Goal: Task Accomplishment & Management: Use online tool/utility

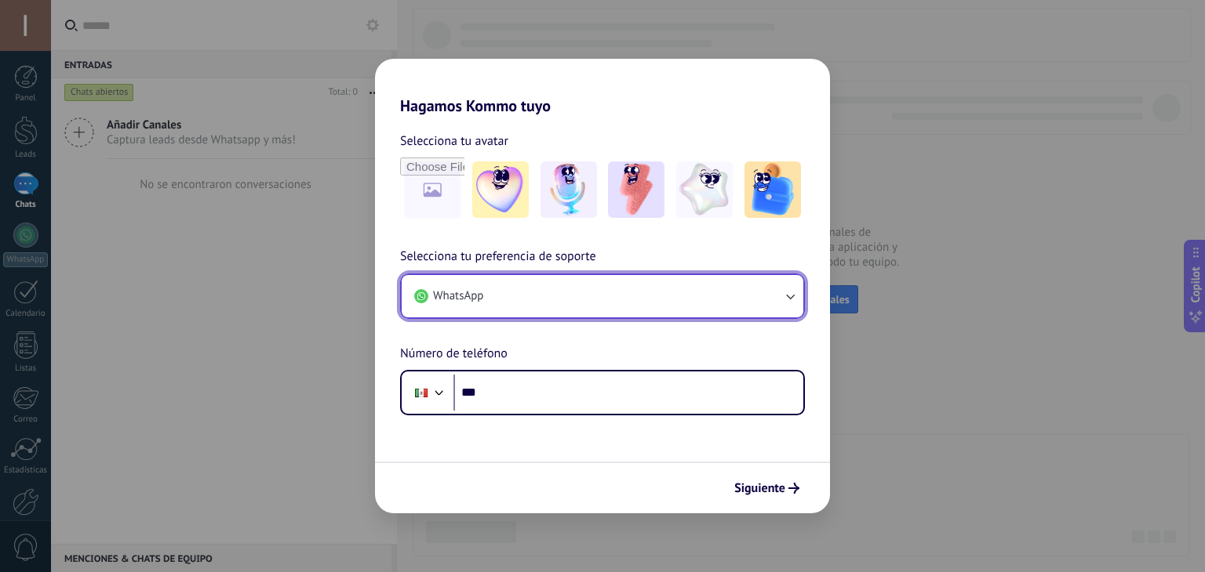
click at [560, 310] on button "WhatsApp" at bounding box center [603, 296] width 402 height 42
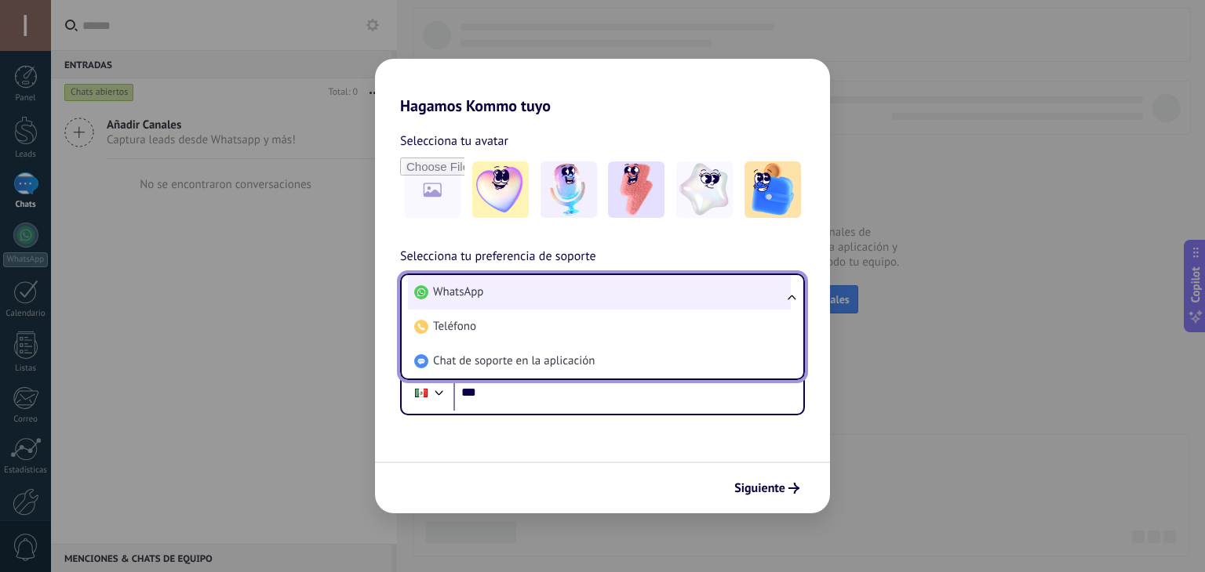
click at [489, 298] on li "WhatsApp" at bounding box center [599, 292] width 383 height 35
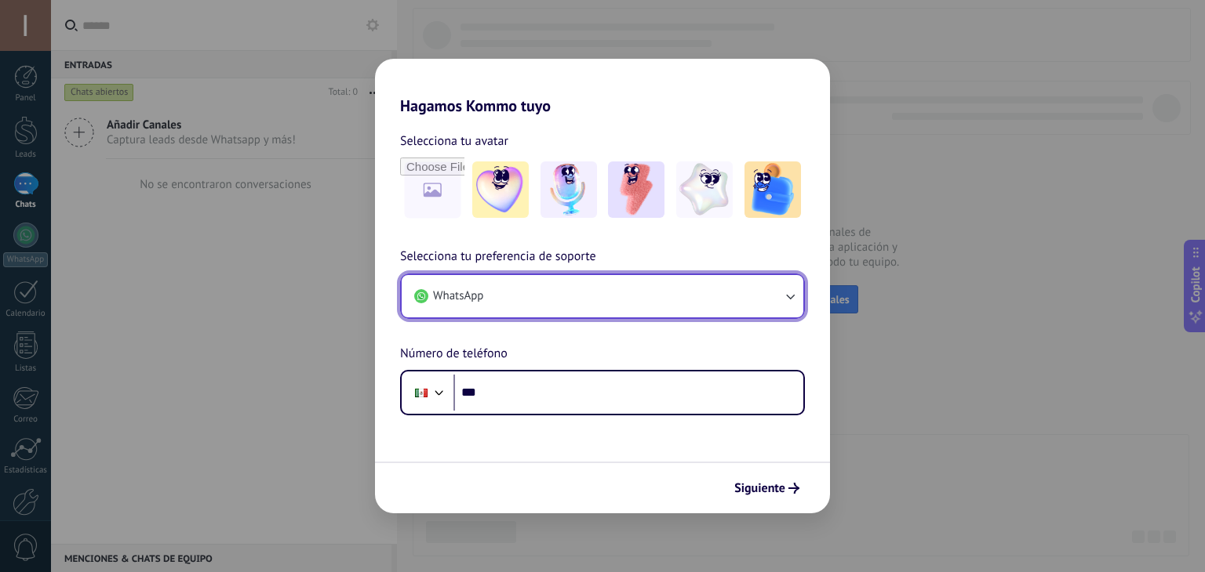
click at [489, 298] on button "WhatsApp" at bounding box center [603, 296] width 402 height 42
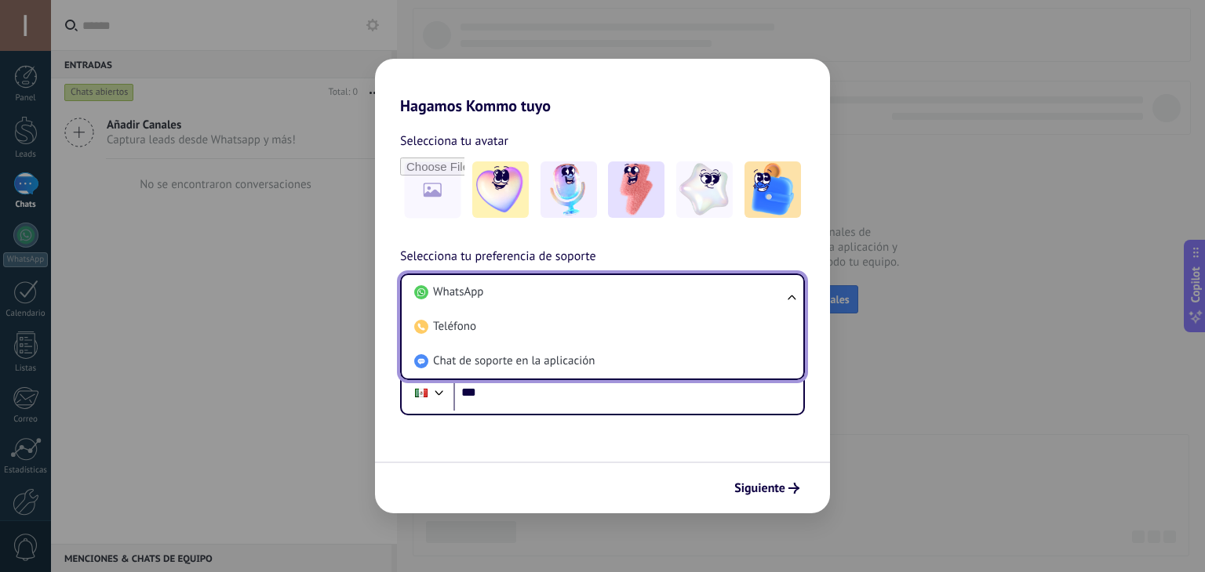
click at [455, 470] on div "Siguiente" at bounding box center [602, 488] width 455 height 52
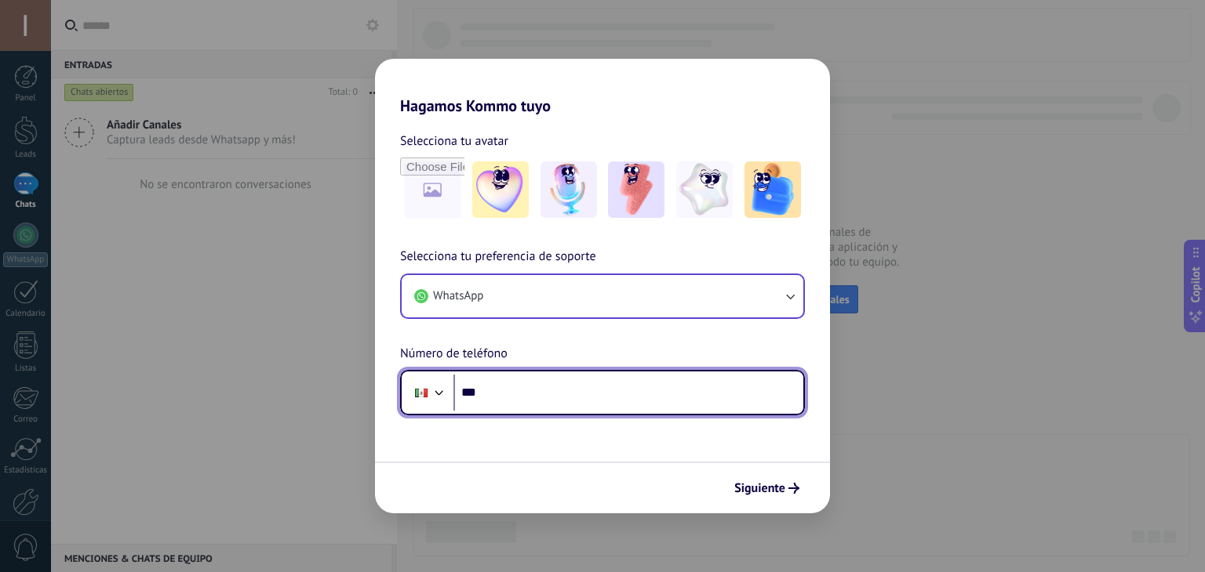
click at [522, 400] on input "***" at bounding box center [628, 393] width 350 height 36
type input "**********"
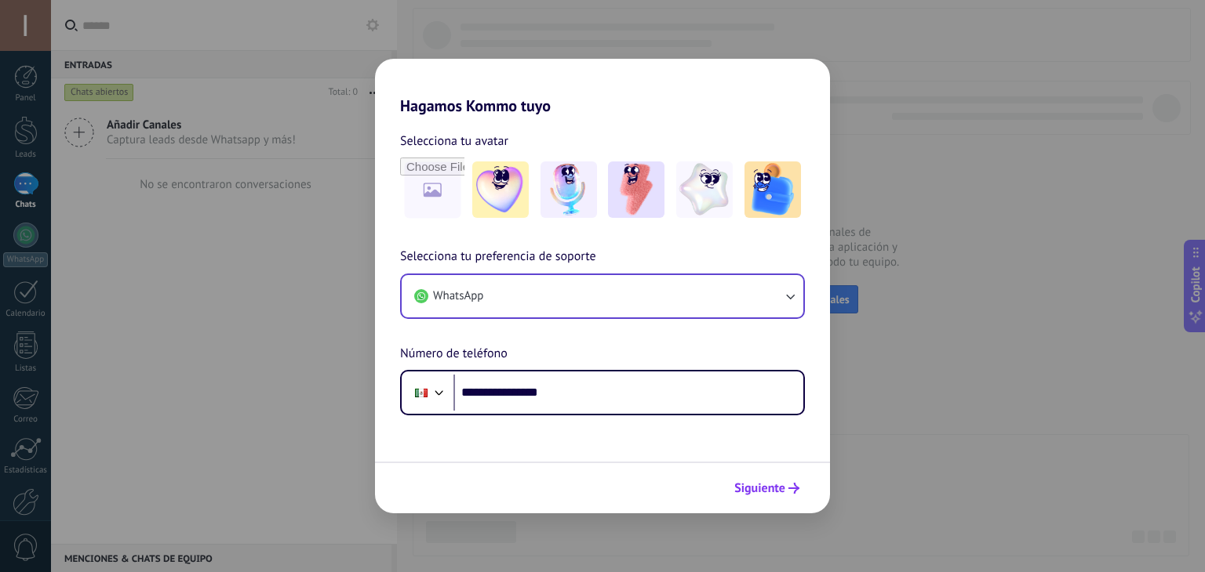
click at [747, 483] on span "Siguiente" at bounding box center [759, 488] width 51 height 11
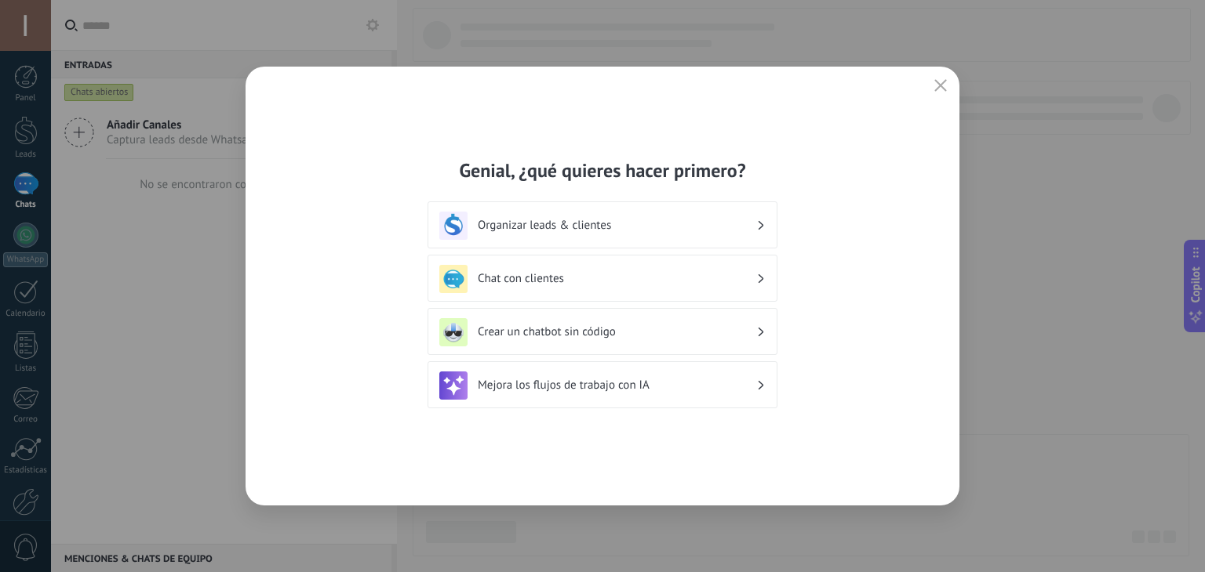
click at [610, 227] on h3 "Organizar leads & clientes" at bounding box center [617, 225] width 278 height 15
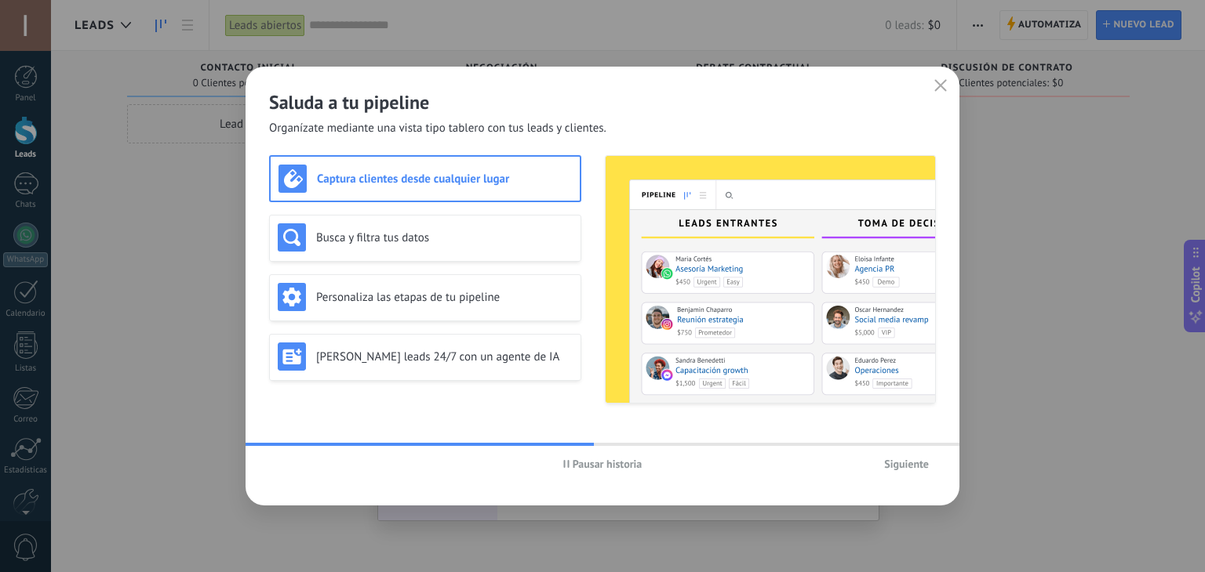
click at [903, 467] on span "Siguiente" at bounding box center [906, 464] width 45 height 11
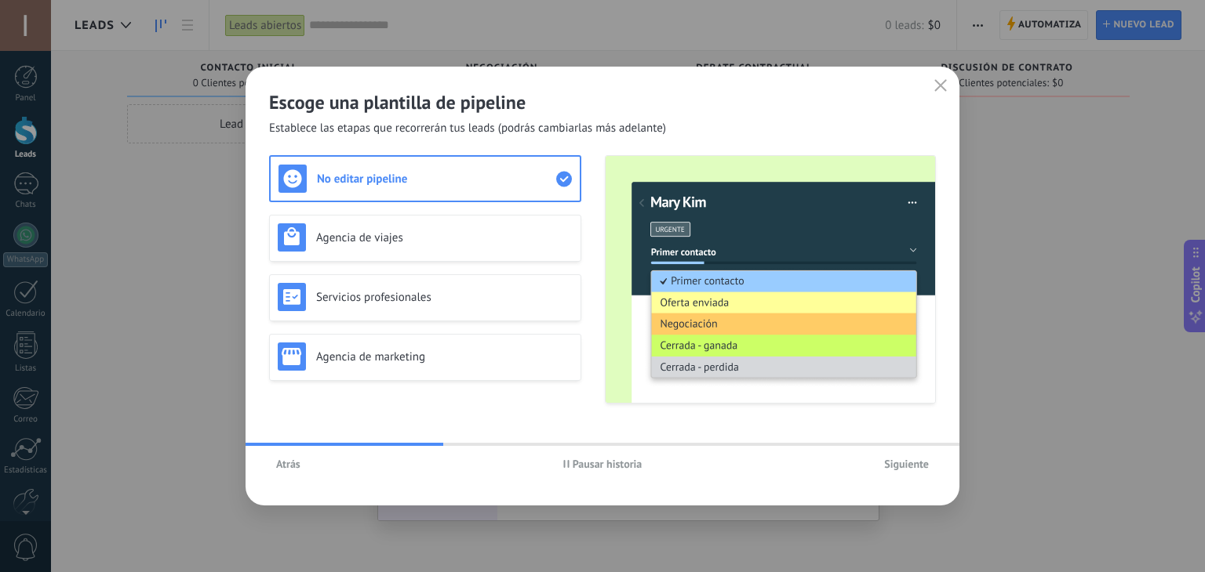
click at [903, 467] on span "Siguiente" at bounding box center [906, 464] width 45 height 11
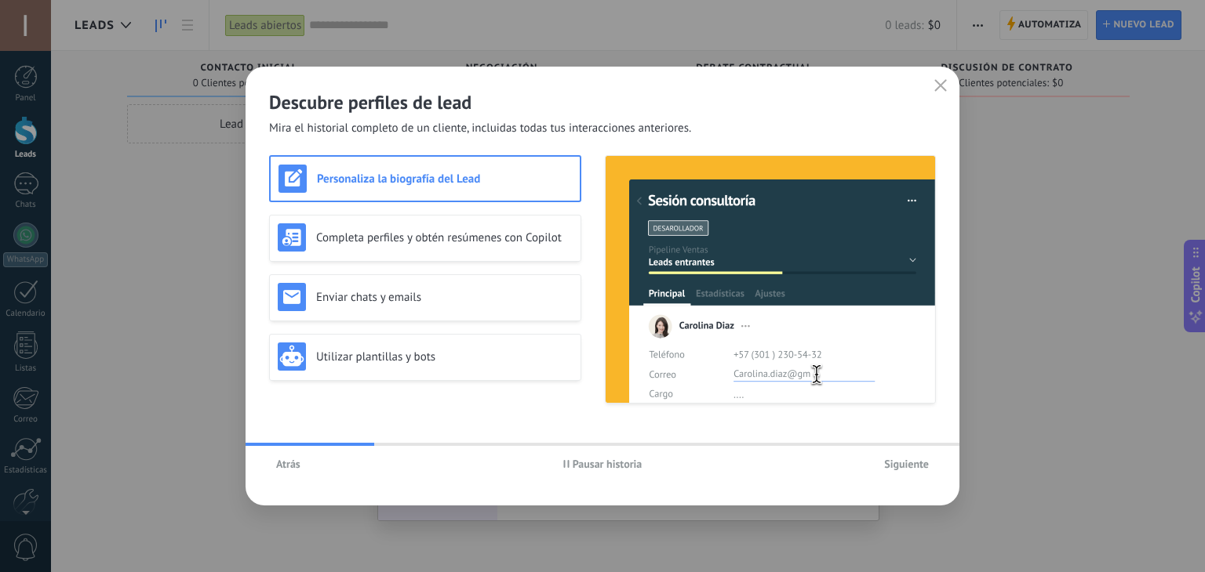
click at [903, 467] on span "Siguiente" at bounding box center [906, 464] width 45 height 11
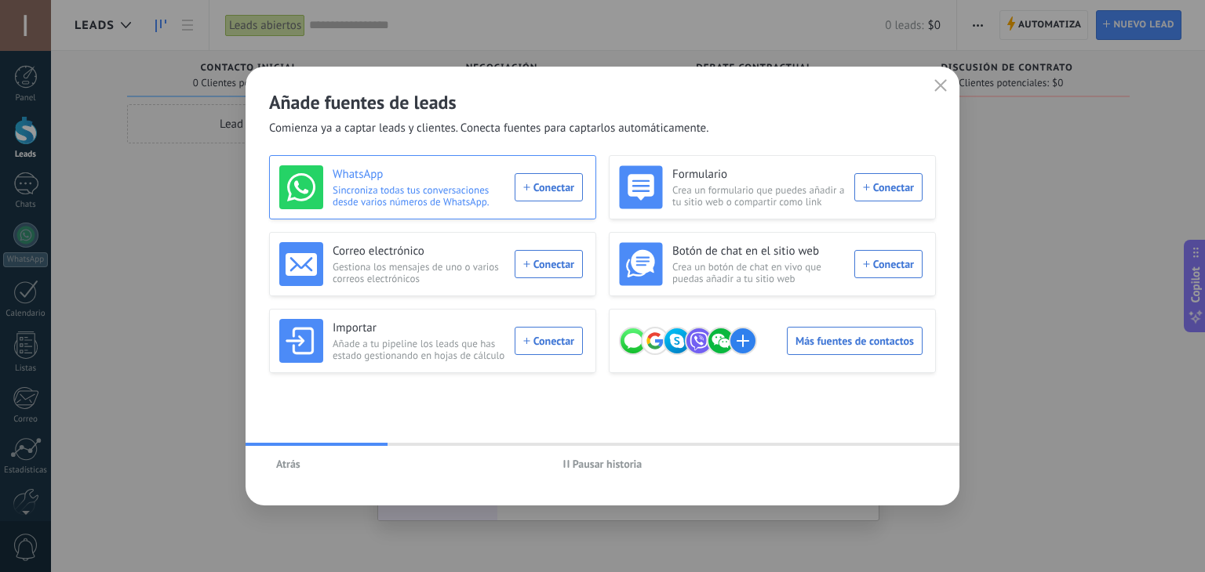
click at [539, 191] on div "WhatsApp Sincroniza todas tus conversaciones desde varios números de WhatsApp. …" at bounding box center [430, 187] width 303 height 44
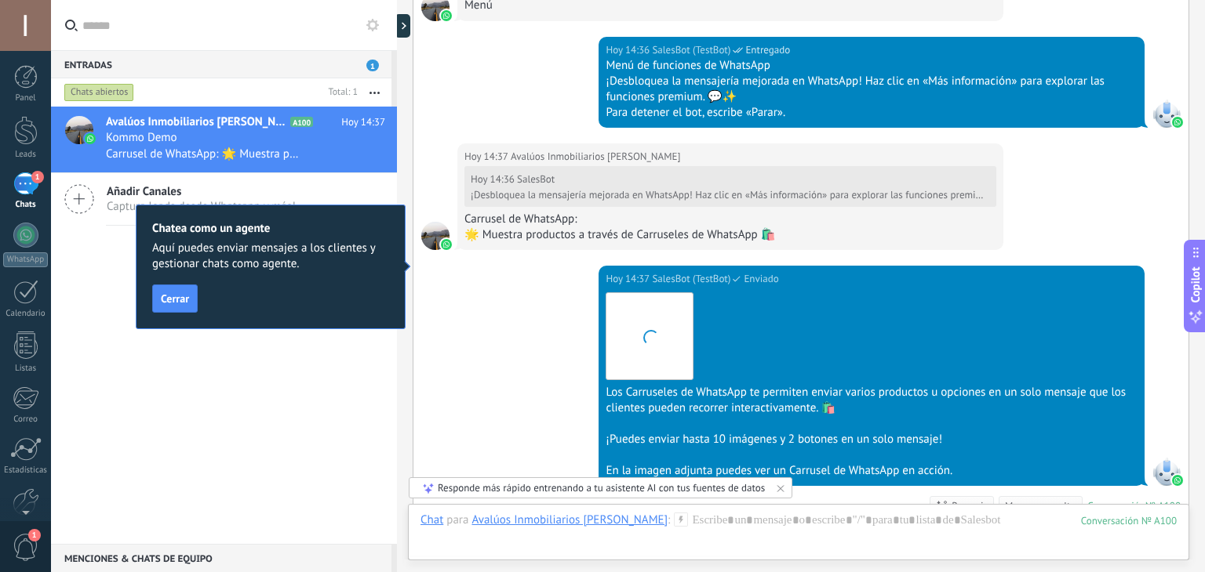
scroll to position [1578, 0]
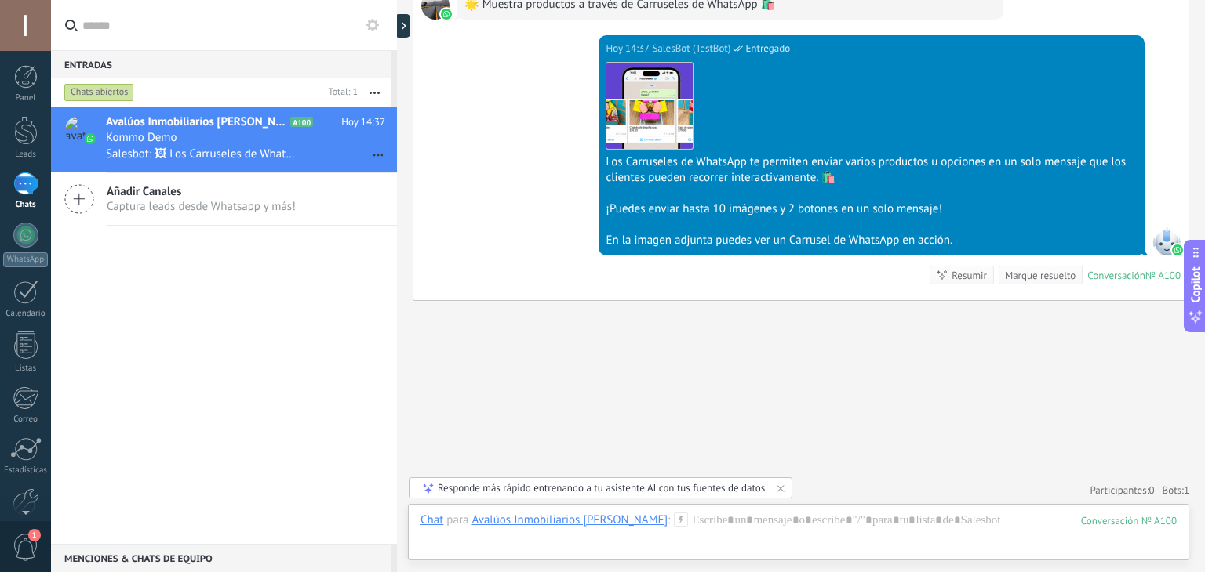
click at [583, 491] on div "Responde más rápido entrenando a tu asistente AI con tus fuentes de datos" at bounding box center [601, 488] width 327 height 13
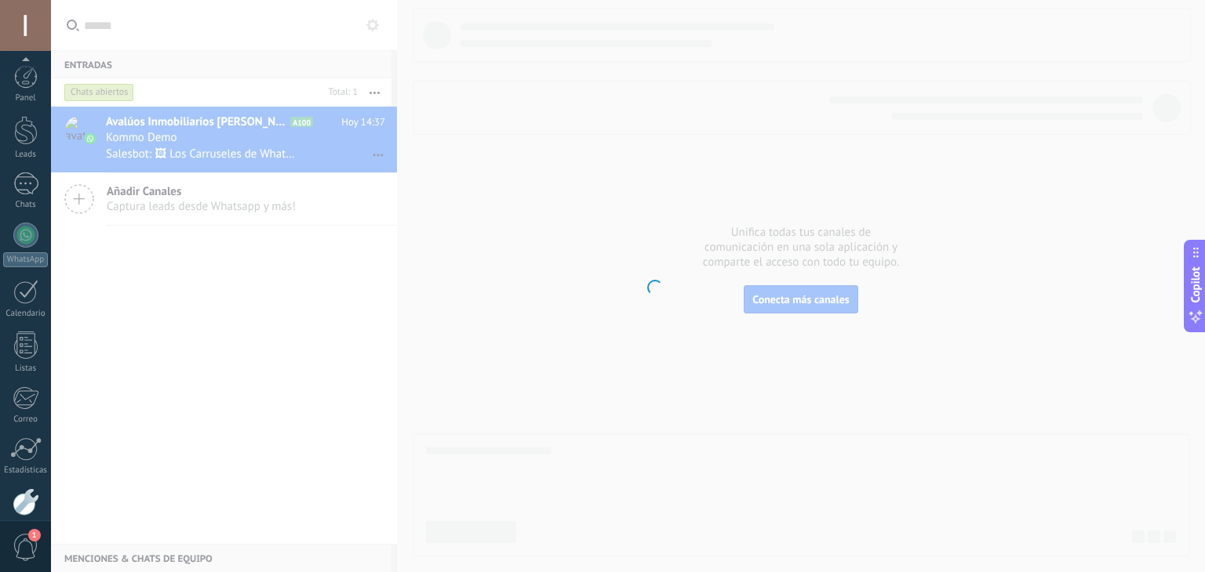
scroll to position [79, 0]
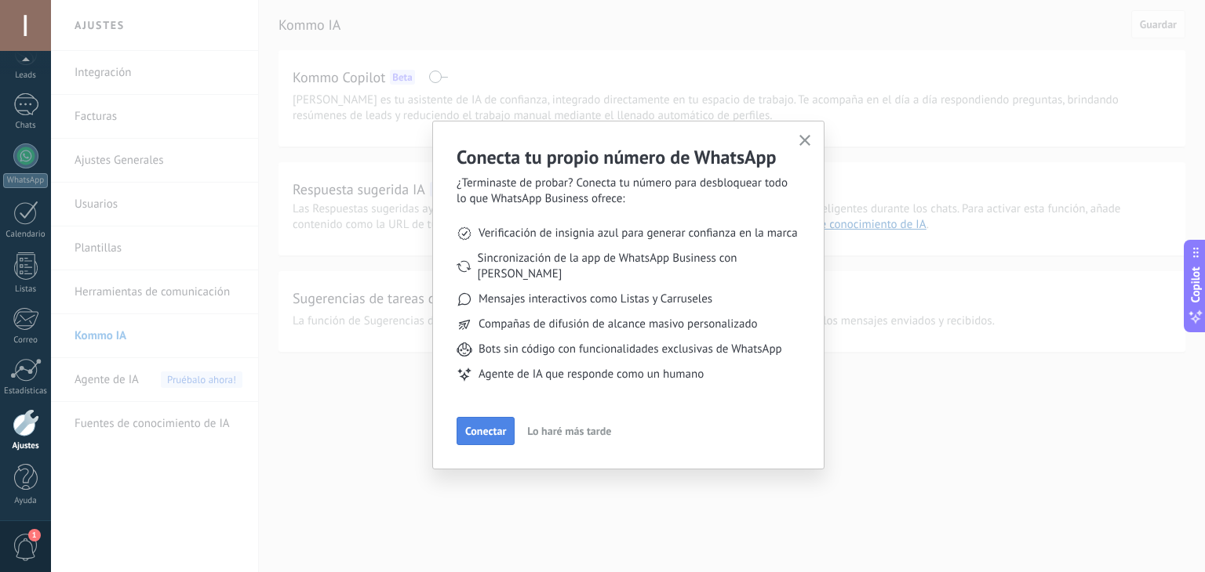
click at [482, 426] on span "Conectar" at bounding box center [485, 431] width 41 height 11
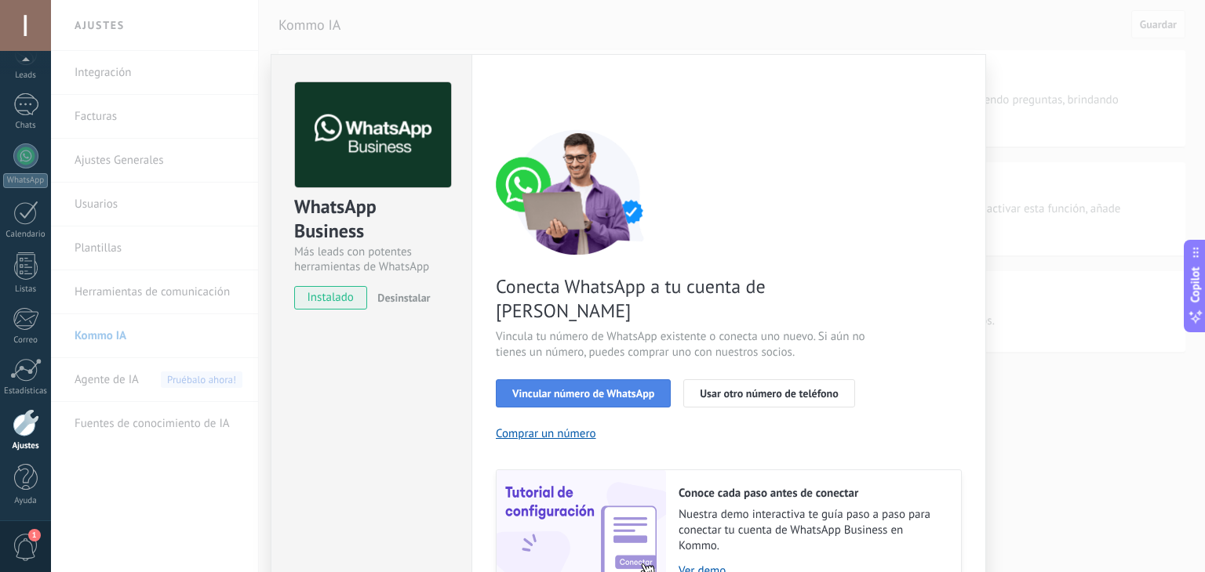
click at [553, 388] on span "Vincular número de WhatsApp" at bounding box center [583, 393] width 142 height 11
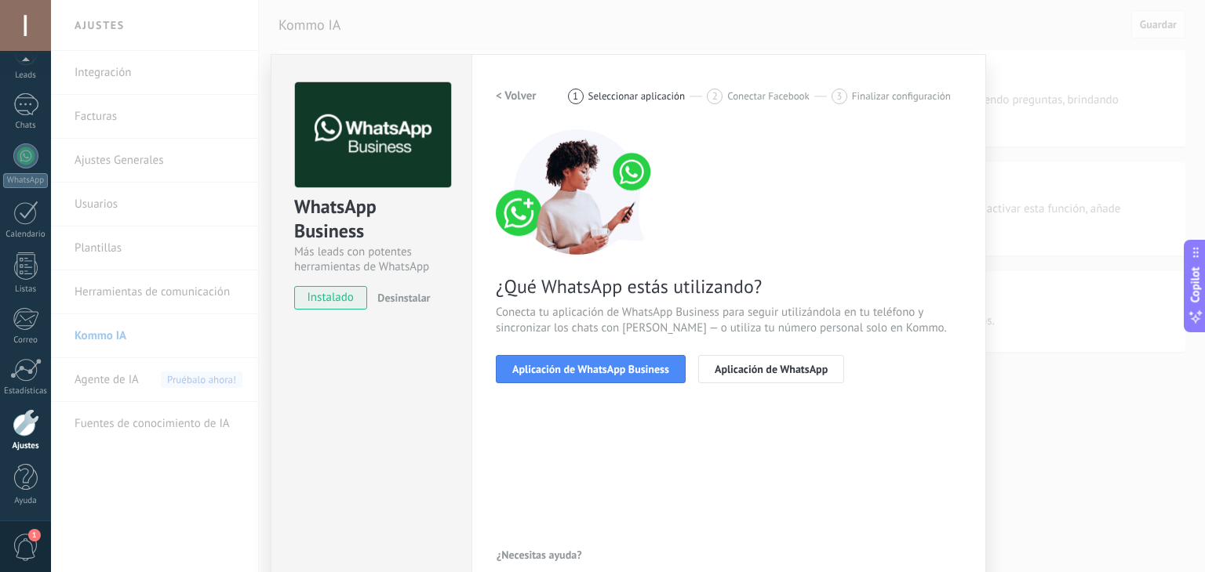
click at [553, 373] on span "Aplicación de WhatsApp Business" at bounding box center [590, 369] width 157 height 11
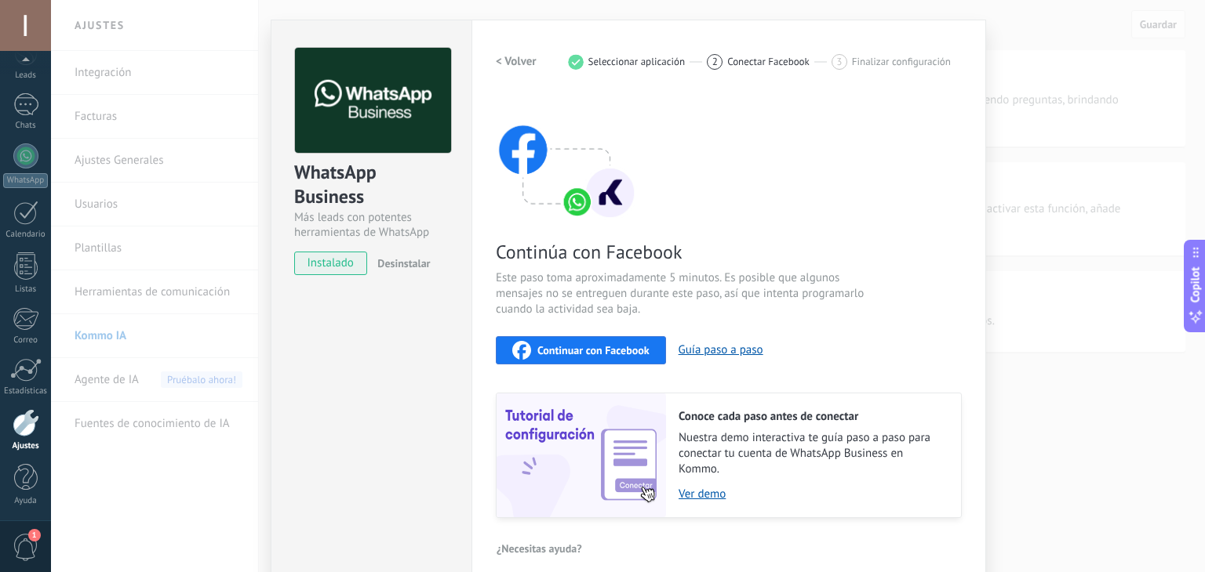
scroll to position [49, 0]
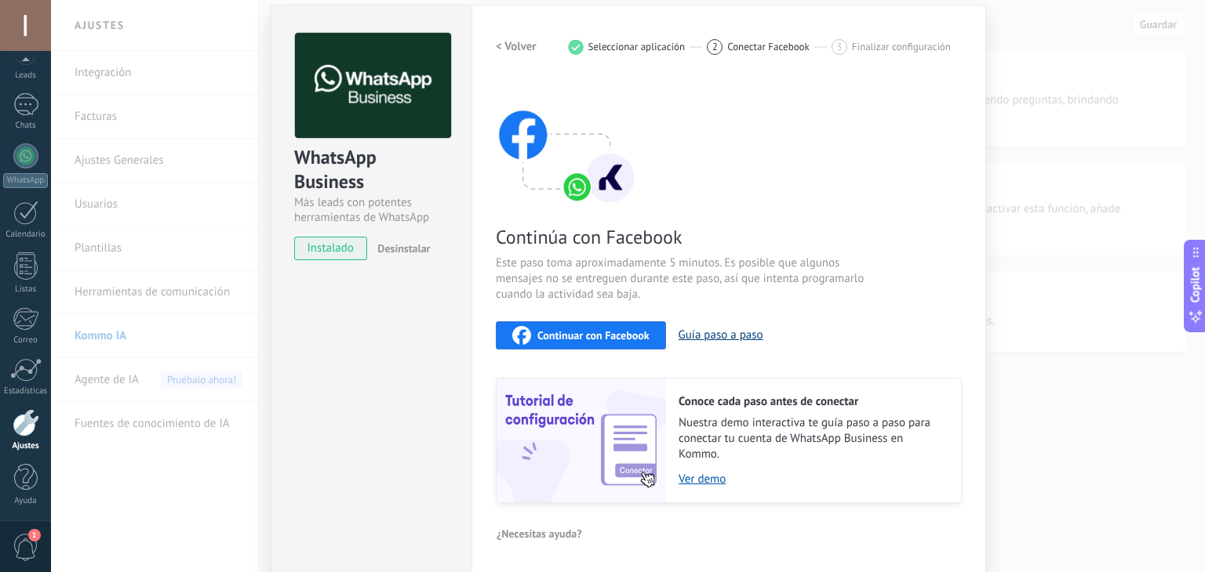
click at [733, 333] on button "Guía paso a paso" at bounding box center [720, 335] width 85 height 15
click at [709, 478] on link "Ver demo" at bounding box center [811, 479] width 267 height 15
